Goal: Information Seeking & Learning: Learn about a topic

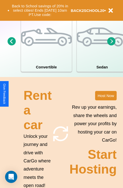
scroll to position [394, 0]
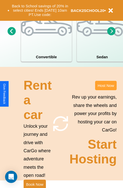
click at [105, 90] on button "Host Now" at bounding box center [105, 85] width 21 height 9
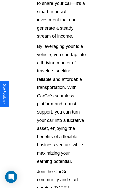
scroll to position [823, 0]
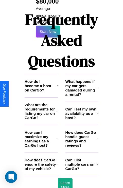
click at [81, 79] on h3 "What happens if my car gets damaged during a rental?" at bounding box center [81, 87] width 32 height 17
click at [41, 102] on h3 "What are the requirements for listing my car on CarGo?" at bounding box center [41, 110] width 32 height 17
click at [57, 136] on icon at bounding box center [57, 138] width 2 height 4
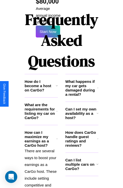
click at [81, 107] on h3 "Can I set my own availability as a host?" at bounding box center [80, 113] width 31 height 13
click at [81, 79] on h3 "What happens if my car gets damaged during a rental?" at bounding box center [81, 87] width 32 height 17
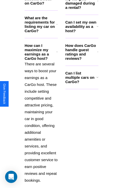
click at [57, 22] on icon at bounding box center [56, 24] width 1 height 4
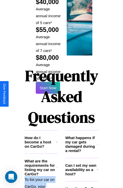
scroll to position [744, 0]
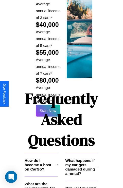
click at [48, 94] on h1 "Frequently Asked Questions" at bounding box center [62, 118] width 74 height 67
